Goal: Task Accomplishment & Management: Use online tool/utility

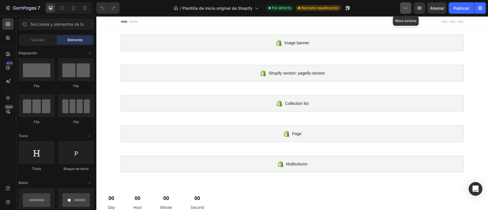
click at [409, 9] on button "button" at bounding box center [405, 7] width 11 height 11
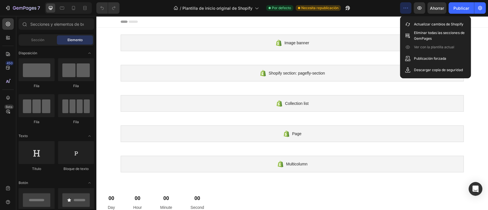
click at [409, 9] on button "button" at bounding box center [405, 7] width 11 height 11
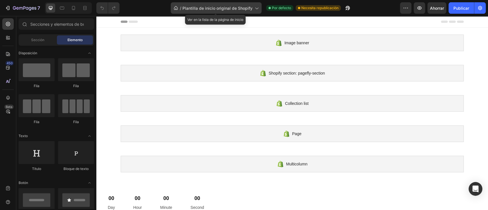
click at [183, 7] on font "Plantilla de inicio original de Shopify" at bounding box center [217, 8] width 70 height 5
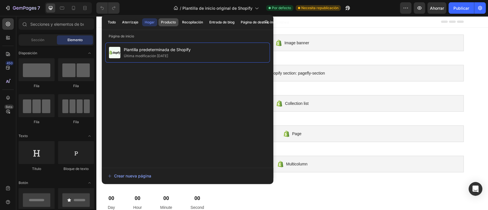
click at [168, 23] on font "Producto" at bounding box center [168, 22] width 15 height 4
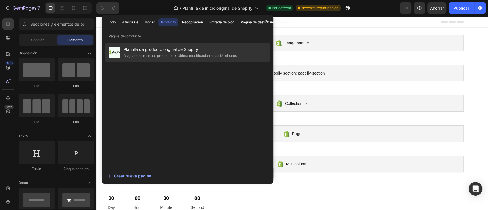
click at [168, 52] on span "Plantilla de producto original de Shopify" at bounding box center [179, 49] width 113 height 7
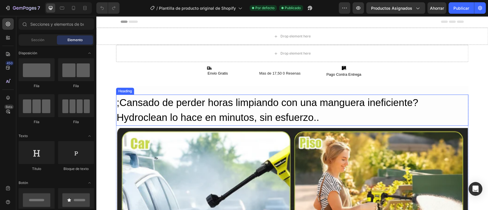
click at [298, 103] on h2 ";Cansado de perder horas limpiando con una manguera ineficiente? Hydroclean lo …" at bounding box center [292, 110] width 352 height 31
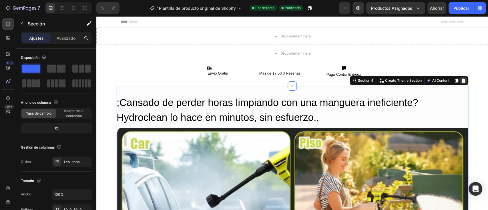
click at [462, 82] on icon at bounding box center [463, 80] width 5 height 5
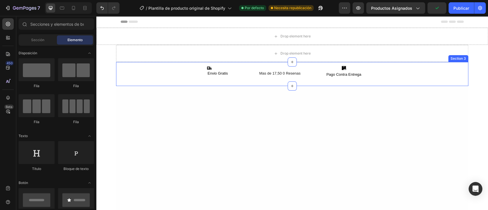
click at [393, 73] on div "Icon Envio Gratis Text Block Mas de 17,50 0 Resenas Text Block Row Row Icon Pag…" at bounding box center [292, 71] width 352 height 13
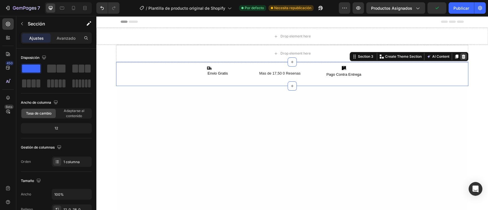
click at [463, 57] on div at bounding box center [463, 56] width 7 height 7
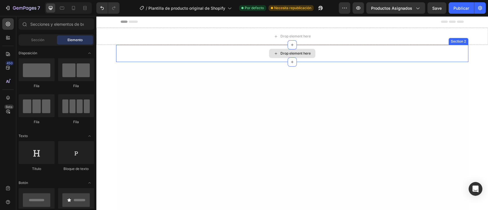
click at [436, 53] on div "Drop element here" at bounding box center [292, 53] width 352 height 17
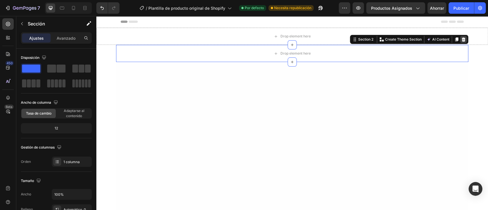
click at [462, 40] on icon at bounding box center [464, 39] width 4 height 4
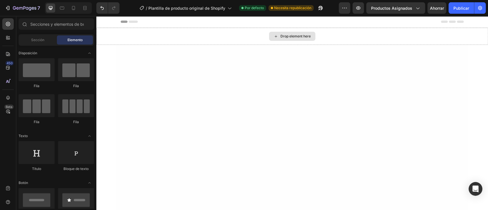
click at [446, 33] on div "Drop element here" at bounding box center [292, 36] width 392 height 17
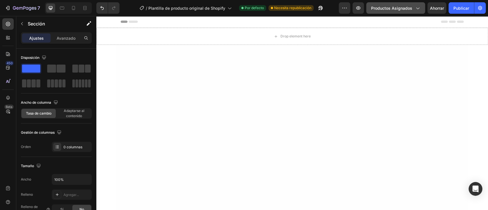
click at [403, 7] on font "Productos asignados" at bounding box center [391, 8] width 41 height 5
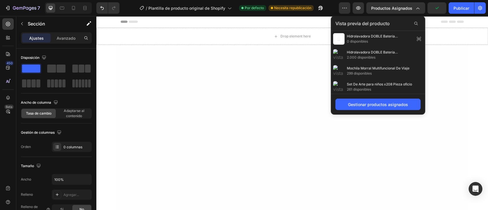
scroll to position [65, 0]
drag, startPoint x: 423, startPoint y: 52, endPoint x: 425, endPoint y: 91, distance: 39.2
click at [425, 91] on div at bounding box center [423, 62] width 4 height 63
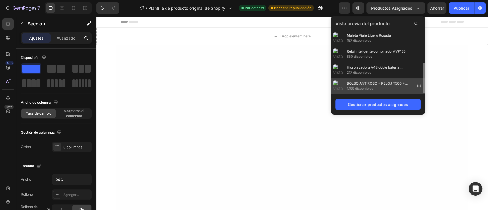
click at [390, 83] on font "BOLSO ANTIROBO + RELOJ T500 + PRO 5 MINI" at bounding box center [377, 85] width 61 height 9
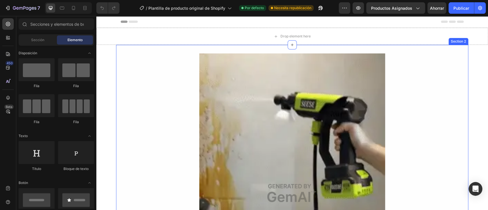
click at [168, 57] on div "Image Row" at bounding box center [292, 192] width 352 height 279
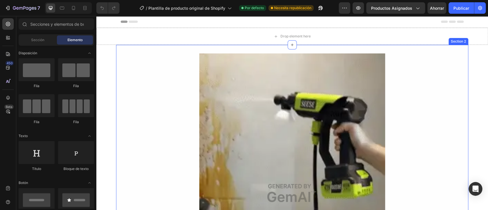
click at [446, 52] on div "Image Row Section 2" at bounding box center [292, 193] width 352 height 296
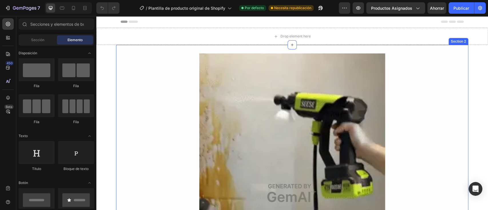
click at [456, 42] on div "Section 2" at bounding box center [458, 41] width 17 height 5
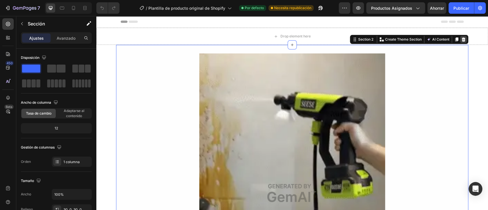
click at [461, 40] on icon at bounding box center [463, 39] width 5 height 5
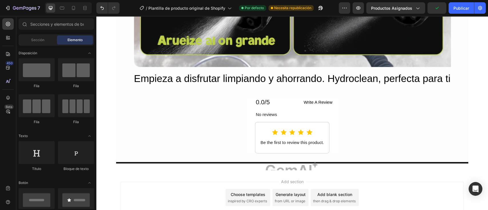
scroll to position [1301, 0]
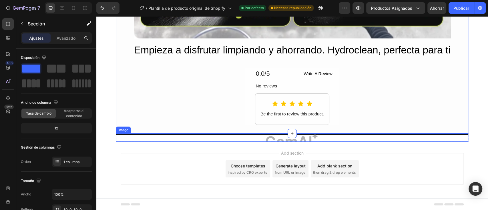
click at [371, 139] on img at bounding box center [292, 138] width 352 height 8
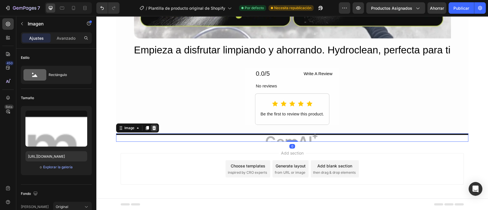
click at [151, 128] on div at bounding box center [154, 128] width 7 height 7
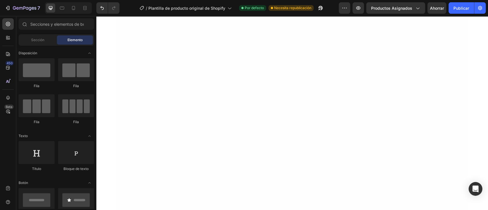
scroll to position [53, 0]
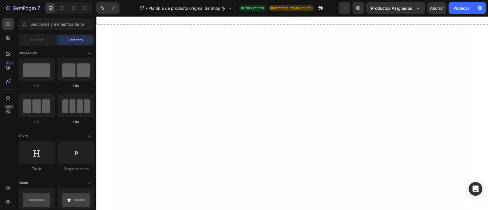
scroll to position [0, 0]
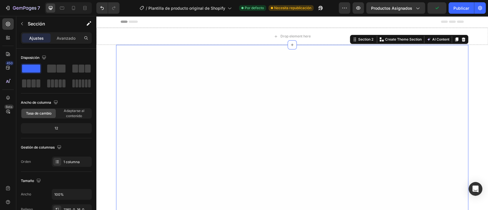
click at [460, 35] on div "Section 2 You can create reusable sections Create Theme Section AI Content Writ…" at bounding box center [409, 39] width 118 height 9
click at [462, 41] on icon at bounding box center [464, 39] width 4 height 4
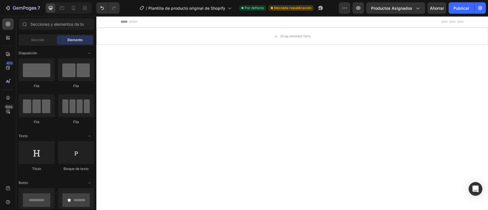
click at [386, 71] on div at bounding box center [292, 205] width 352 height 321
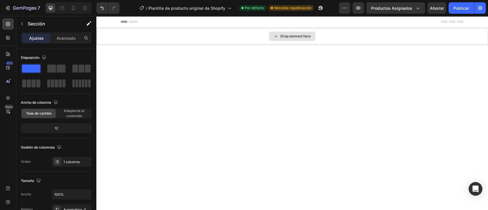
click at [432, 38] on div "Drop element here" at bounding box center [292, 36] width 392 height 17
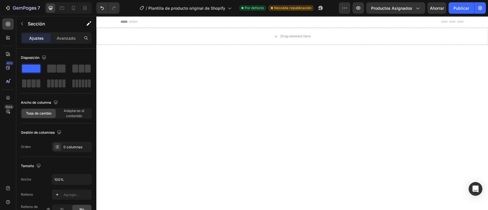
click at [357, 107] on div at bounding box center [292, 205] width 352 height 321
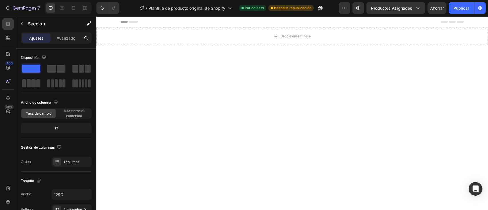
click at [402, 99] on div at bounding box center [292, 205] width 352 height 321
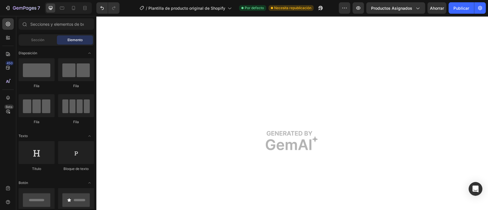
scroll to position [170, 0]
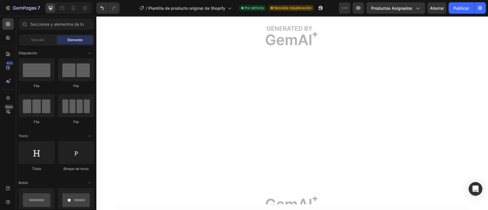
click at [438, 109] on img at bounding box center [292, 35] width 352 height 321
click at [440, 84] on img at bounding box center [292, 205] width 352 height 321
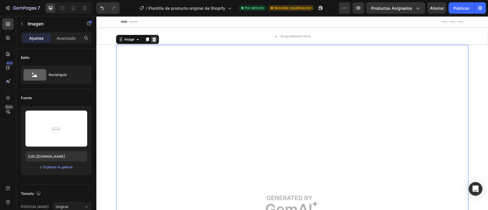
click at [152, 37] on icon at bounding box center [154, 39] width 5 height 5
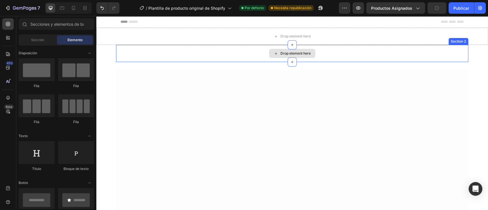
click at [415, 55] on div "Drop element here" at bounding box center [292, 53] width 352 height 17
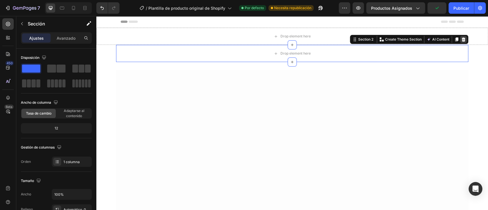
click at [461, 41] on icon at bounding box center [463, 39] width 5 height 5
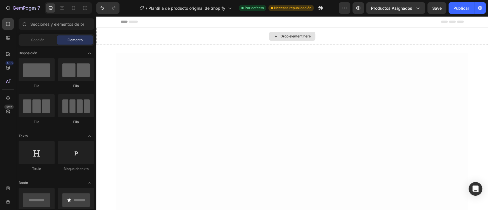
click at [295, 40] on div "Drop element here" at bounding box center [292, 36] width 46 height 9
click at [290, 37] on div "Drop element here" at bounding box center [295, 36] width 30 height 5
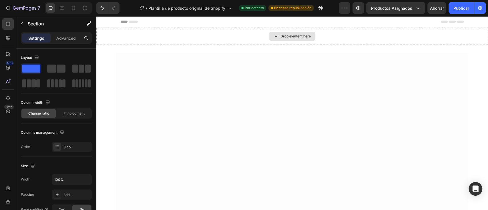
click at [318, 41] on div "Drop element here" at bounding box center [292, 36] width 392 height 17
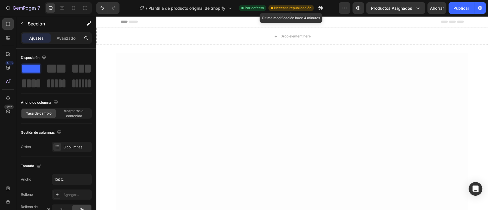
click at [287, 8] on font "Necesita republicación" at bounding box center [292, 8] width 37 height 4
click at [269, 41] on div "Drop element here" at bounding box center [292, 36] width 392 height 17
click at [461, 15] on div "7 / Plantilla de producto original de Shopify Por defecto Necesita republicació…" at bounding box center [244, 8] width 488 height 16
drag, startPoint x: 457, startPoint y: 10, endPoint x: 313, endPoint y: 17, distance: 143.4
click at [457, 10] on font "Publicar" at bounding box center [461, 8] width 16 height 5
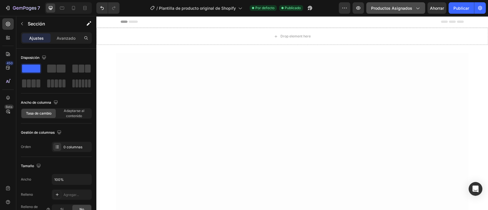
click at [385, 7] on font "Productos asignados" at bounding box center [391, 8] width 41 height 5
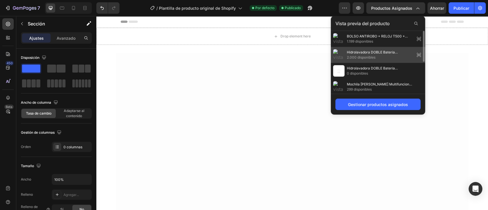
click at [372, 52] on font "Hidrolavadora DOBLE Batería Inalámbrica" at bounding box center [372, 54] width 51 height 9
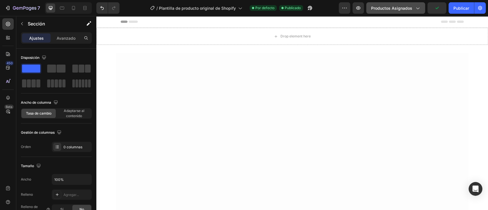
click at [380, 7] on font "Productos asignados" at bounding box center [391, 8] width 41 height 5
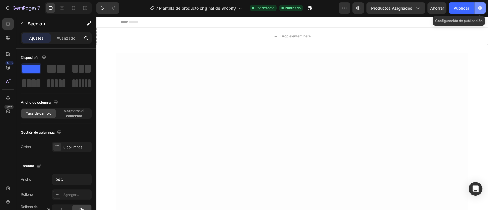
click at [479, 4] on button "button" at bounding box center [479, 7] width 11 height 11
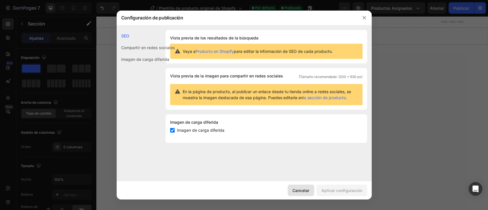
click at [313, 188] on button "Cancelar" at bounding box center [301, 190] width 27 height 11
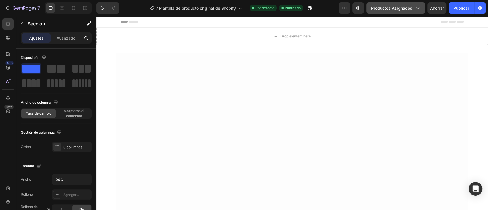
click at [395, 4] on button "Productos asignados" at bounding box center [395, 7] width 59 height 11
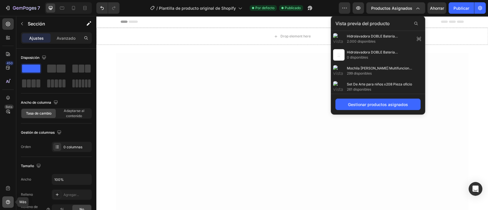
click at [5, 200] on icon at bounding box center [8, 202] width 6 height 6
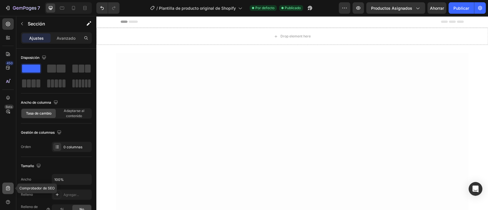
click at [5, 191] on div at bounding box center [7, 188] width 11 height 11
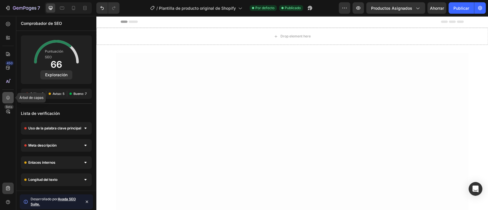
click at [6, 95] on div at bounding box center [7, 97] width 11 height 11
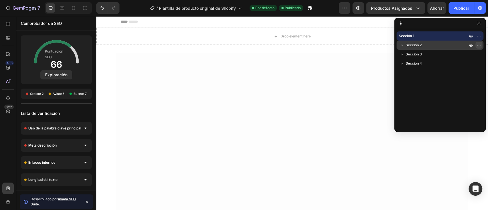
click at [478, 45] on icon "button" at bounding box center [477, 45] width 1 height 1
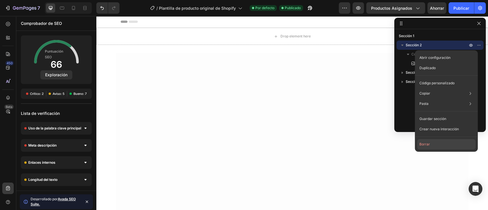
click at [432, 140] on button "Borrar" at bounding box center [446, 144] width 58 height 10
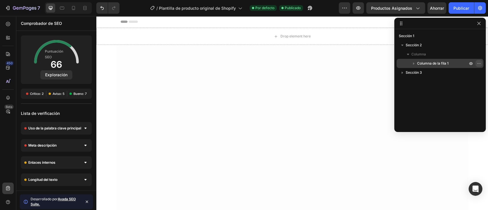
click at [477, 62] on icon "button" at bounding box center [479, 63] width 5 height 5
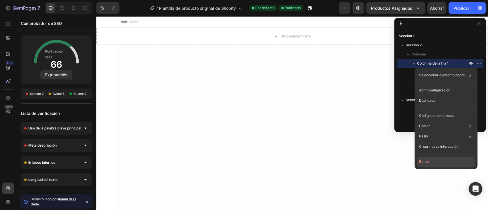
click at [433, 163] on button "Borrar" at bounding box center [446, 162] width 58 height 10
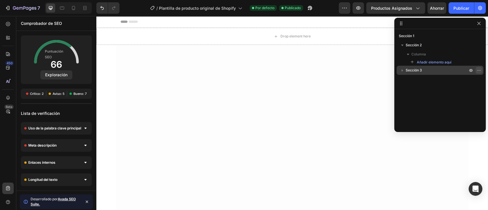
click at [481, 71] on icon "button" at bounding box center [479, 70] width 5 height 5
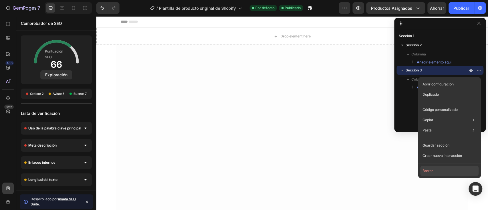
drag, startPoint x: 427, startPoint y: 170, endPoint x: 336, endPoint y: 129, distance: 99.3
click at [427, 170] on font "Borrar" at bounding box center [428, 171] width 11 height 4
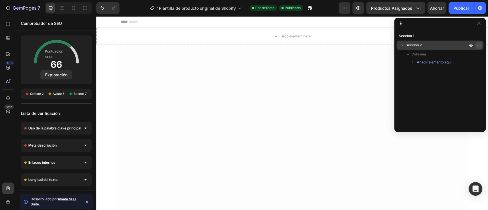
click at [480, 45] on icon "button" at bounding box center [479, 45] width 5 height 5
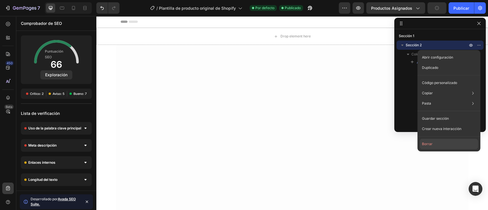
click at [425, 142] on font "Borrar" at bounding box center [427, 144] width 11 height 5
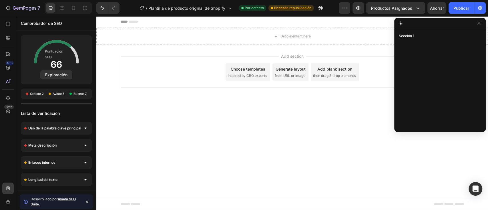
click at [245, 75] on span "inspired by CRO experts" at bounding box center [247, 75] width 39 height 5
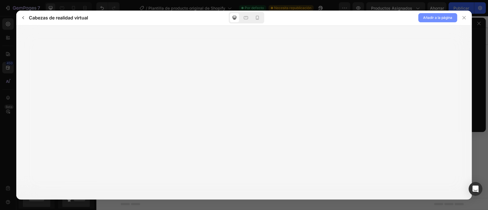
click at [438, 18] on font "Añadir a la página" at bounding box center [437, 17] width 29 height 4
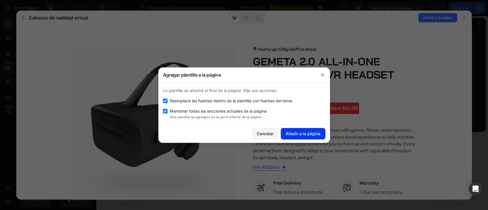
click at [303, 136] on font "Añadir a la página" at bounding box center [303, 134] width 35 height 6
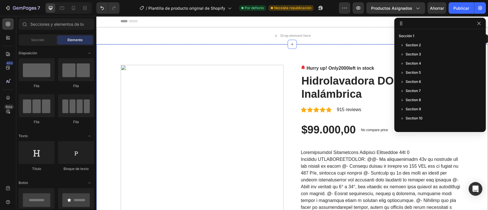
scroll to position [29, 0]
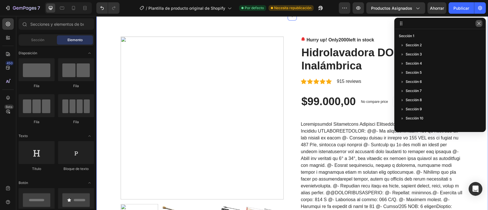
click at [477, 25] on icon "button" at bounding box center [479, 23] width 5 height 5
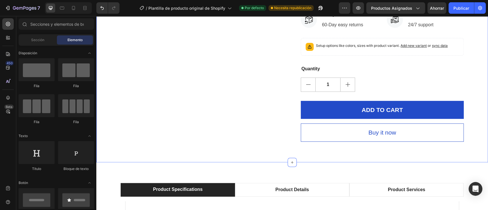
scroll to position [425, 0]
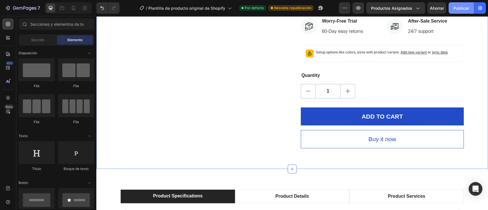
click at [461, 12] on button "Publicar" at bounding box center [461, 7] width 25 height 11
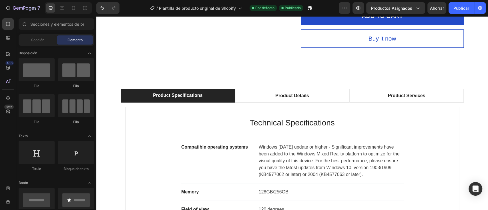
scroll to position [507, 0]
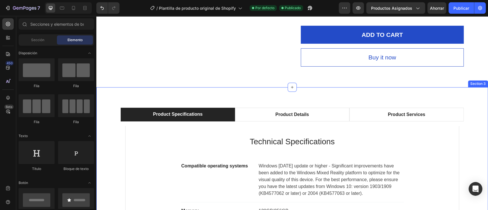
click at [407, 99] on div "Product Specifications Product Details Product Services Technical Specification…" at bounding box center [292, 214] width 392 height 254
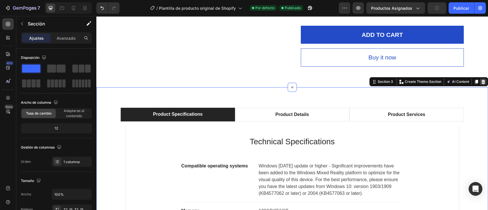
click at [481, 82] on icon at bounding box center [483, 82] width 4 height 4
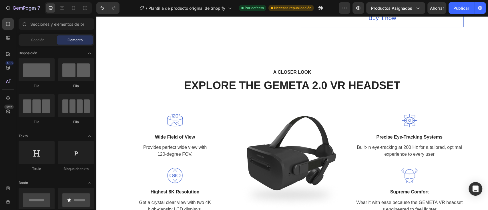
scroll to position [544, 0]
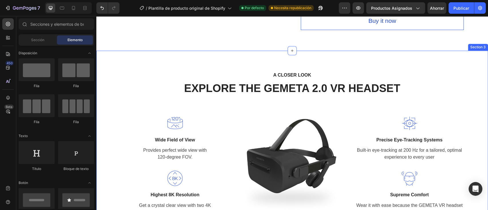
click at [382, 59] on div "A CLOSER LOOK Text block EXPLORE THE GEMETA 2.0 VR HEADSET Heading Row Image Wi…" at bounding box center [292, 146] width 392 height 190
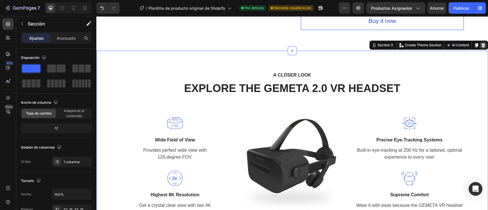
click at [480, 47] on div at bounding box center [483, 45] width 7 height 7
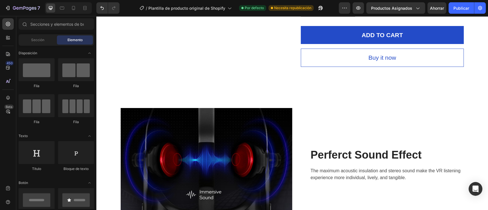
scroll to position [525, 0]
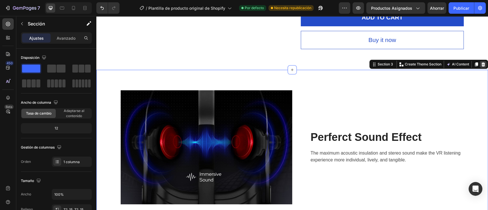
click at [480, 63] on div at bounding box center [483, 64] width 7 height 7
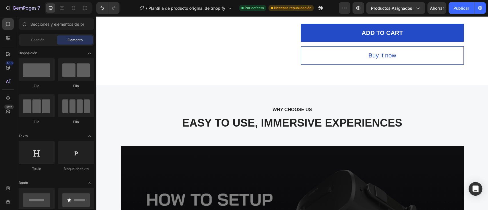
scroll to position [502, 0]
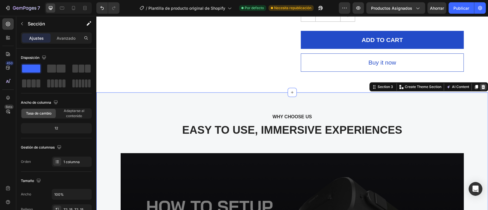
click at [480, 83] on div at bounding box center [483, 86] width 7 height 7
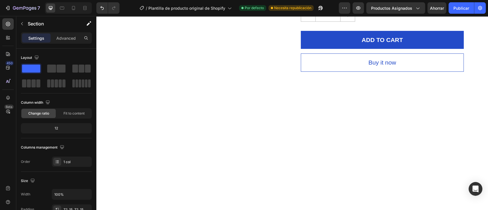
click at [394, 111] on div at bounding box center [292, 172] width 392 height 160
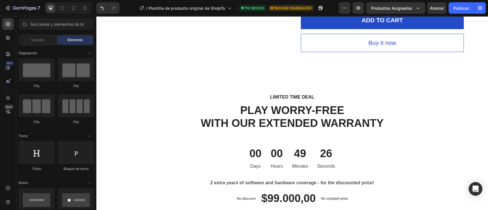
scroll to position [519, 0]
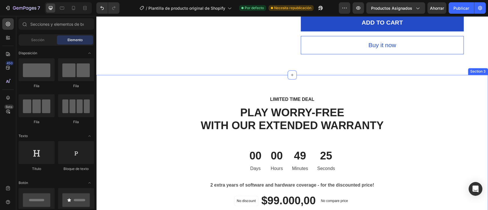
click at [374, 91] on div "LIMITED TIME DEAL Text block PLAY WORRY-FREE WITH OUR EXTENDED WARRANTY Heading…" at bounding box center [292, 173] width 392 height 197
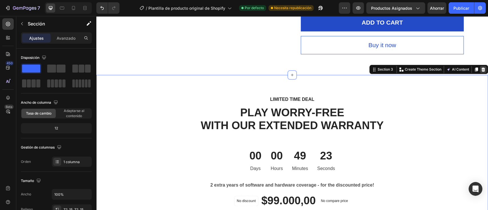
click at [481, 67] on icon at bounding box center [483, 69] width 5 height 5
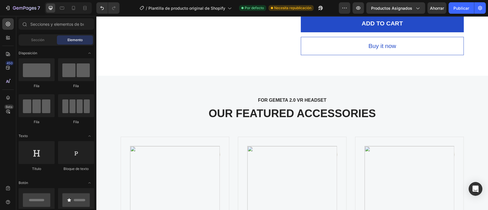
scroll to position [527, 0]
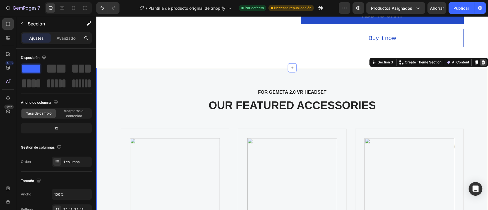
click at [481, 61] on icon at bounding box center [483, 62] width 5 height 5
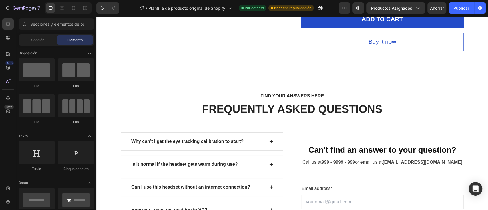
scroll to position [520, 0]
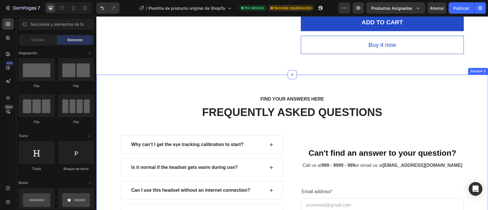
click at [397, 85] on div "FIND YOUR ANSWERS HERE Text block FREQUENTLY ASKED QUESTIONS Heading Row Why ca…" at bounding box center [292, 201] width 392 height 253
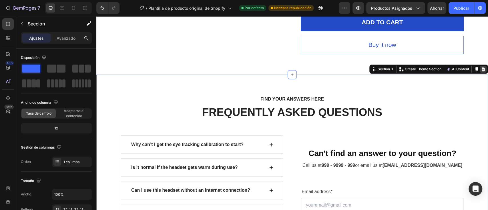
click at [480, 69] on div at bounding box center [483, 69] width 7 height 7
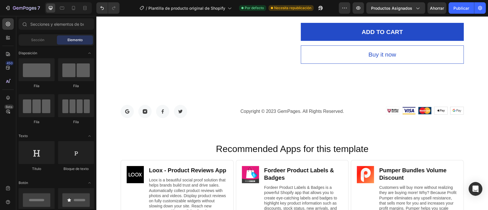
scroll to position [509, 0]
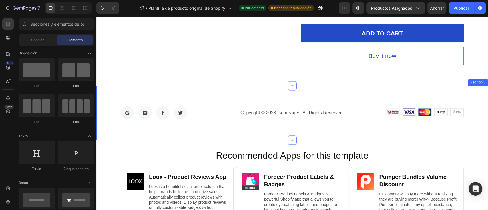
click at [435, 123] on div "Image Image Image Image Row Copyright © 2023 GemPages. All Rights Reserved. Tex…" at bounding box center [292, 113] width 392 height 54
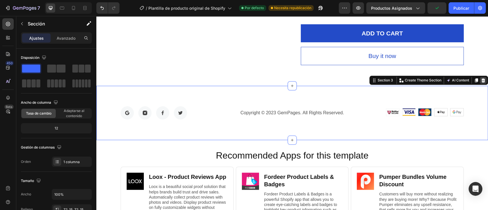
click at [481, 80] on icon at bounding box center [483, 80] width 5 height 5
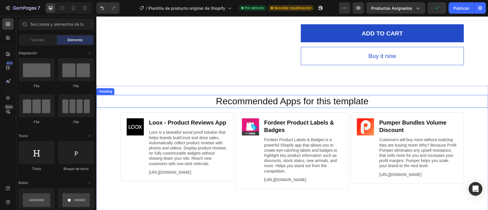
click at [462, 102] on h2 "Recommended Apps for this template" at bounding box center [292, 101] width 380 height 13
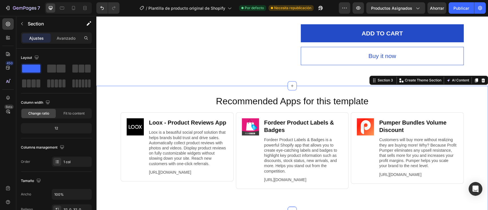
click at [445, 90] on div "Recommended Apps for this template Heading Image Loox ‑ Product Reviews App Hea…" at bounding box center [292, 148] width 392 height 125
click at [481, 82] on icon at bounding box center [483, 80] width 5 height 5
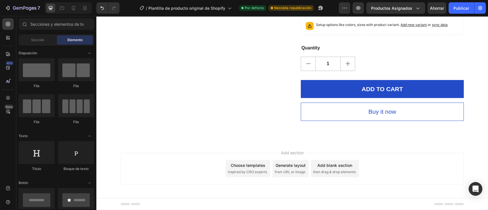
scroll to position [453, 0]
click at [428, 157] on div "Add section Choose templates inspired by CRO experts Generate layout from URL o…" at bounding box center [292, 168] width 343 height 31
click at [283, 173] on span "from URL or image" at bounding box center [290, 172] width 31 height 5
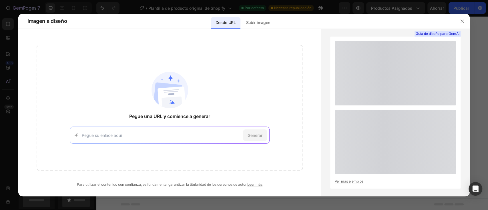
click at [199, 136] on input at bounding box center [161, 135] width 159 height 6
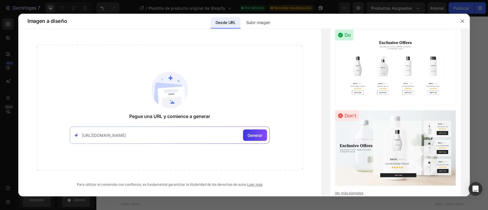
scroll to position [0, 418]
type input "https://smartjoys.store/products/hidrolavadora-inalambrica-2-baterias-48v-boqui…"
click at [262, 135] on div "Generar" at bounding box center [255, 135] width 24 height 11
